Goal: Check status: Check status

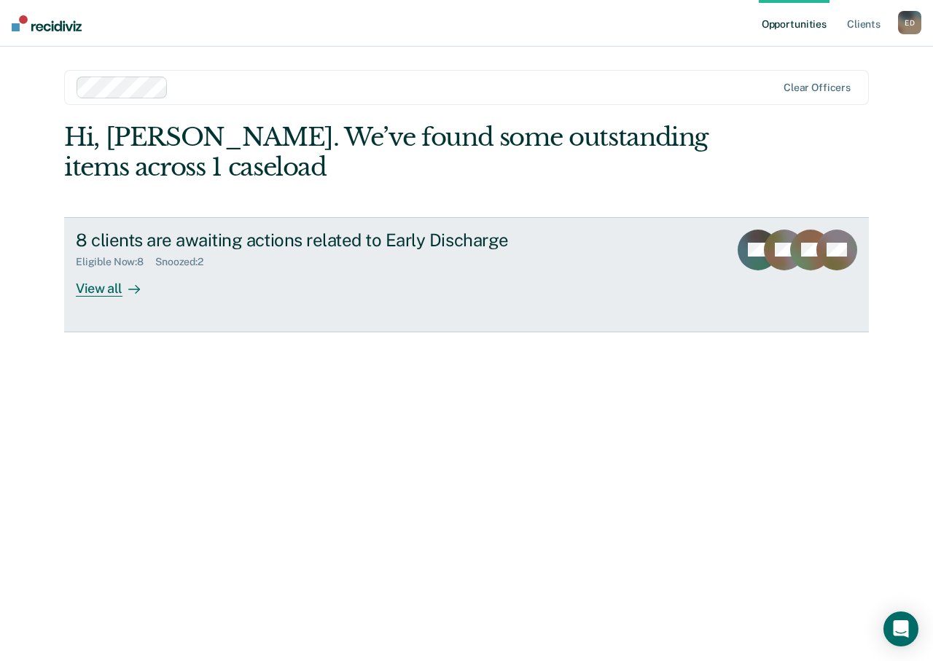
click at [109, 290] on div "View all" at bounding box center [117, 282] width 82 height 28
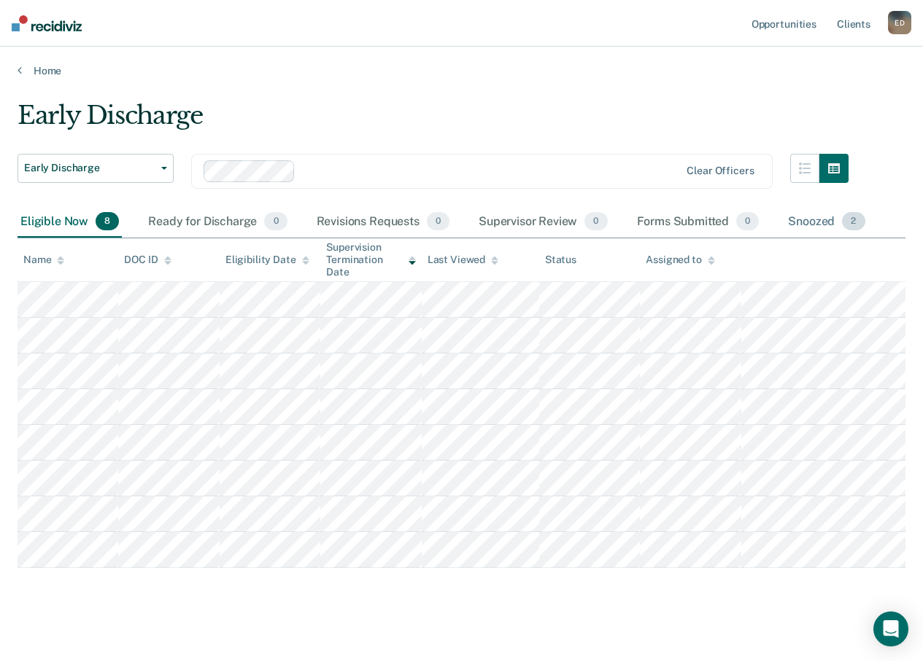
click at [802, 221] on div "Snoozed 2" at bounding box center [826, 222] width 82 height 32
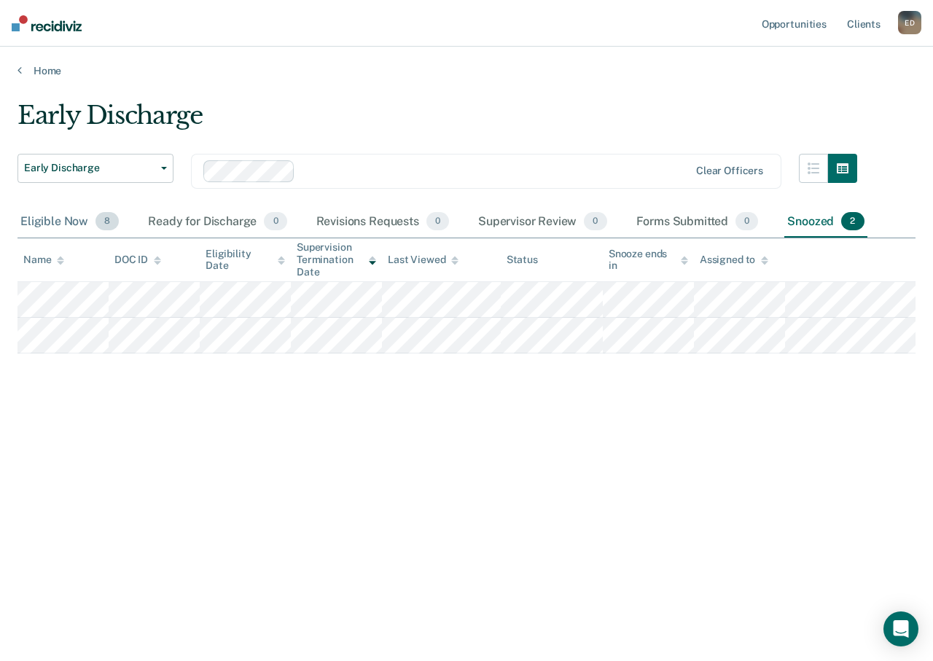
click at [58, 223] on div "Eligible Now 8" at bounding box center [70, 222] width 104 height 32
